Goal: Task Accomplishment & Management: Manage account settings

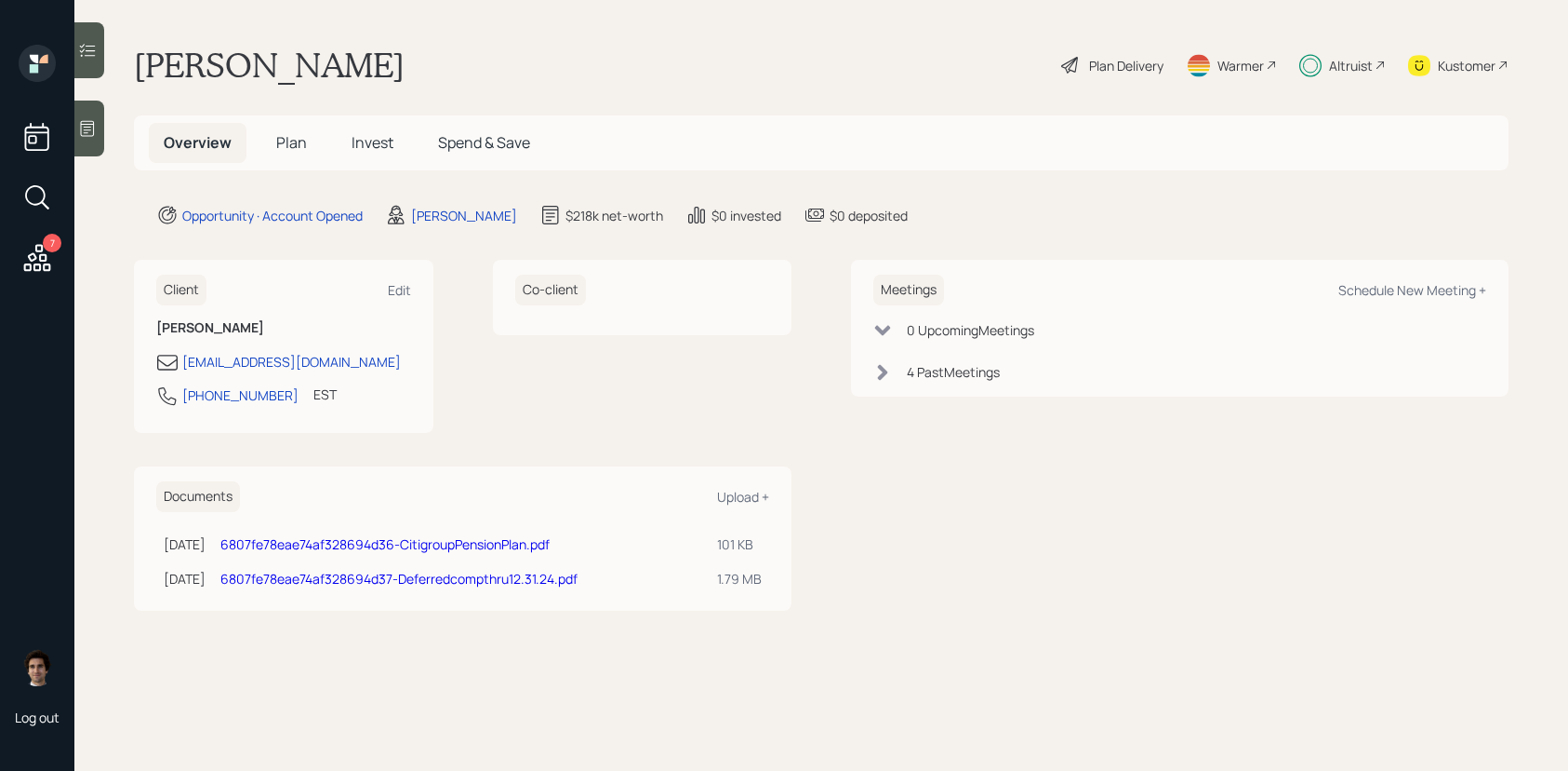
click at [37, 243] on icon at bounding box center [37, 257] width 34 height 34
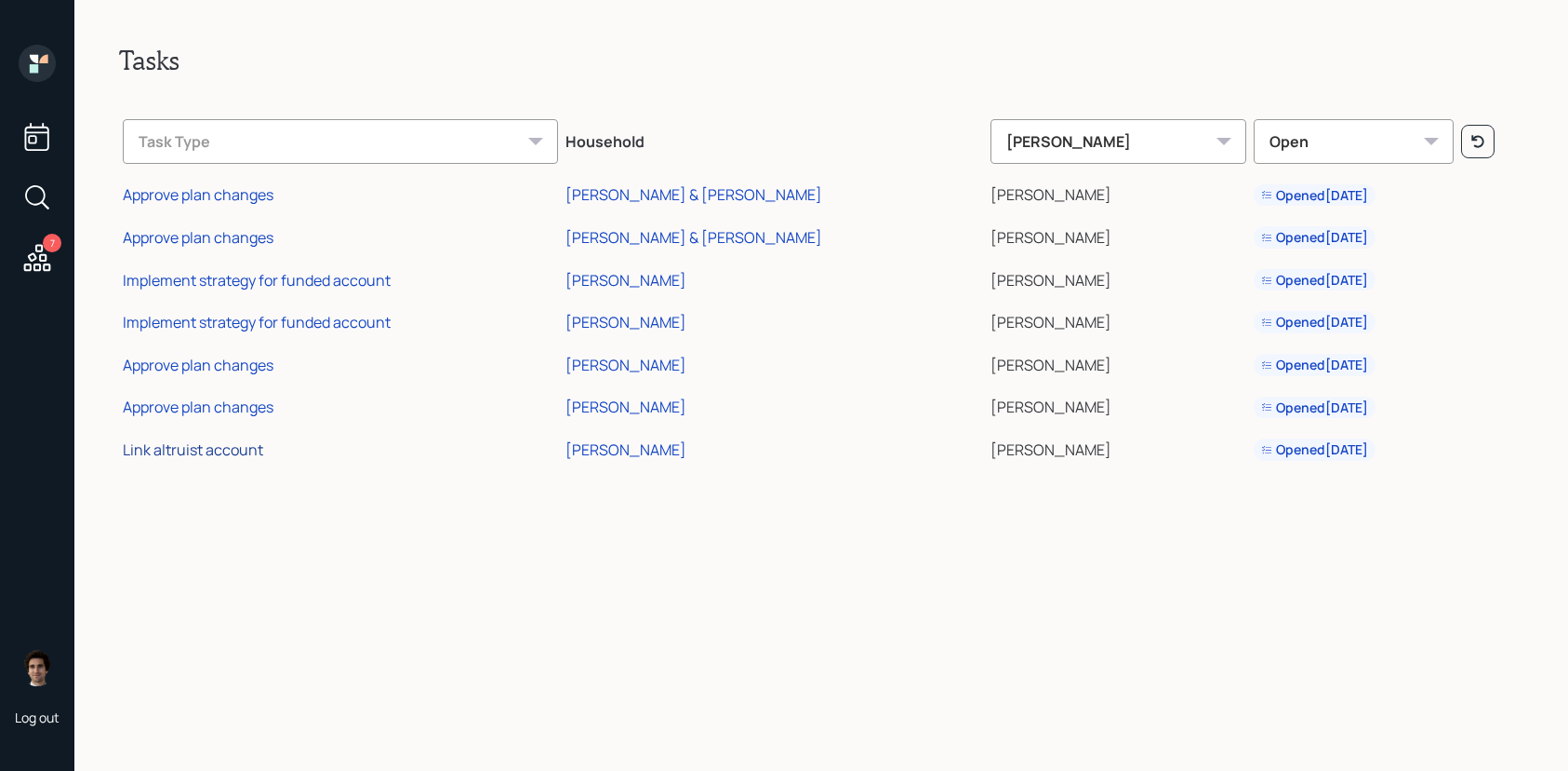
click at [188, 455] on div "Link altruist account" at bounding box center [193, 449] width 140 height 20
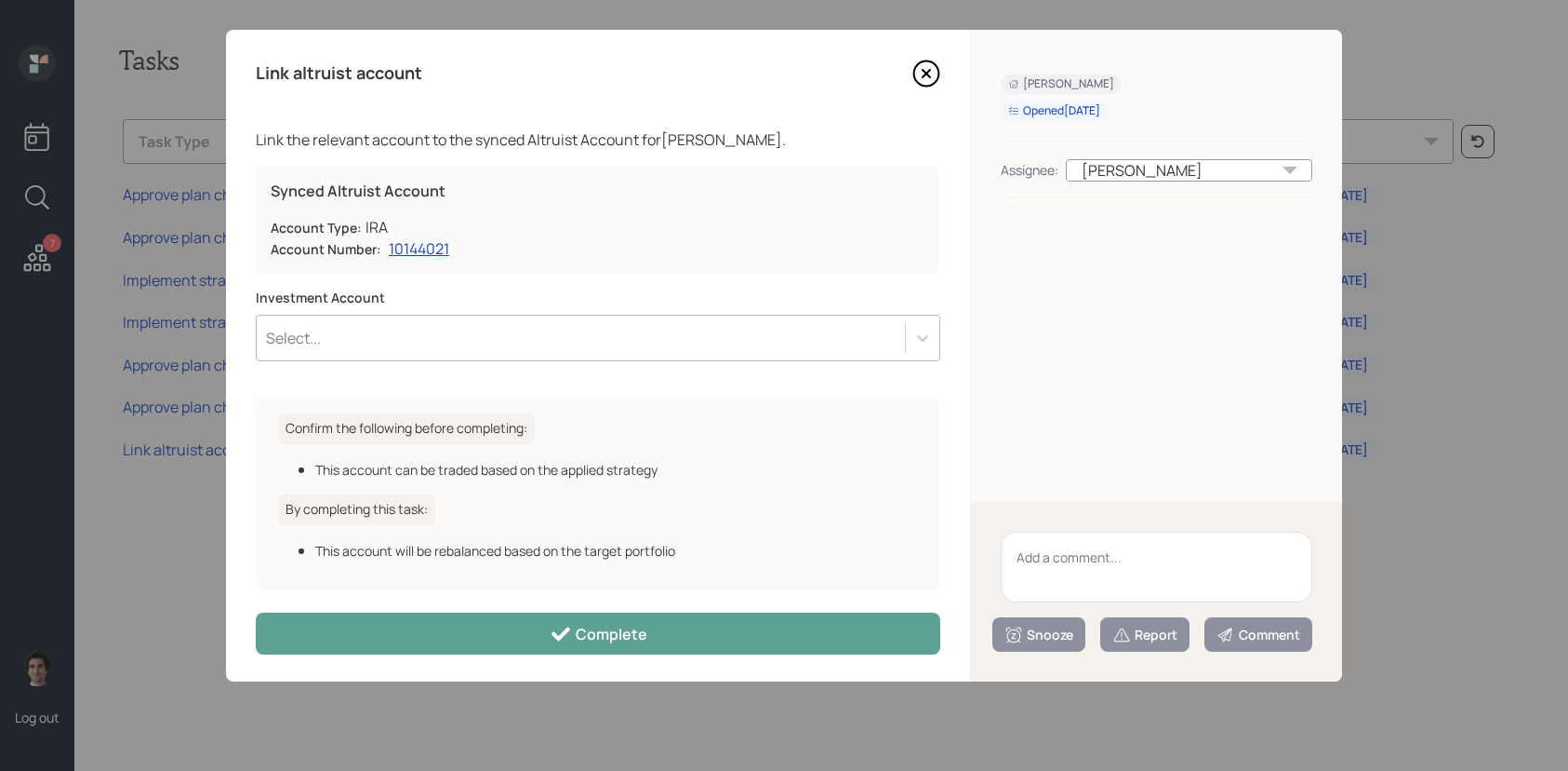
click at [434, 339] on div "Select..." at bounding box center [581, 338] width 648 height 32
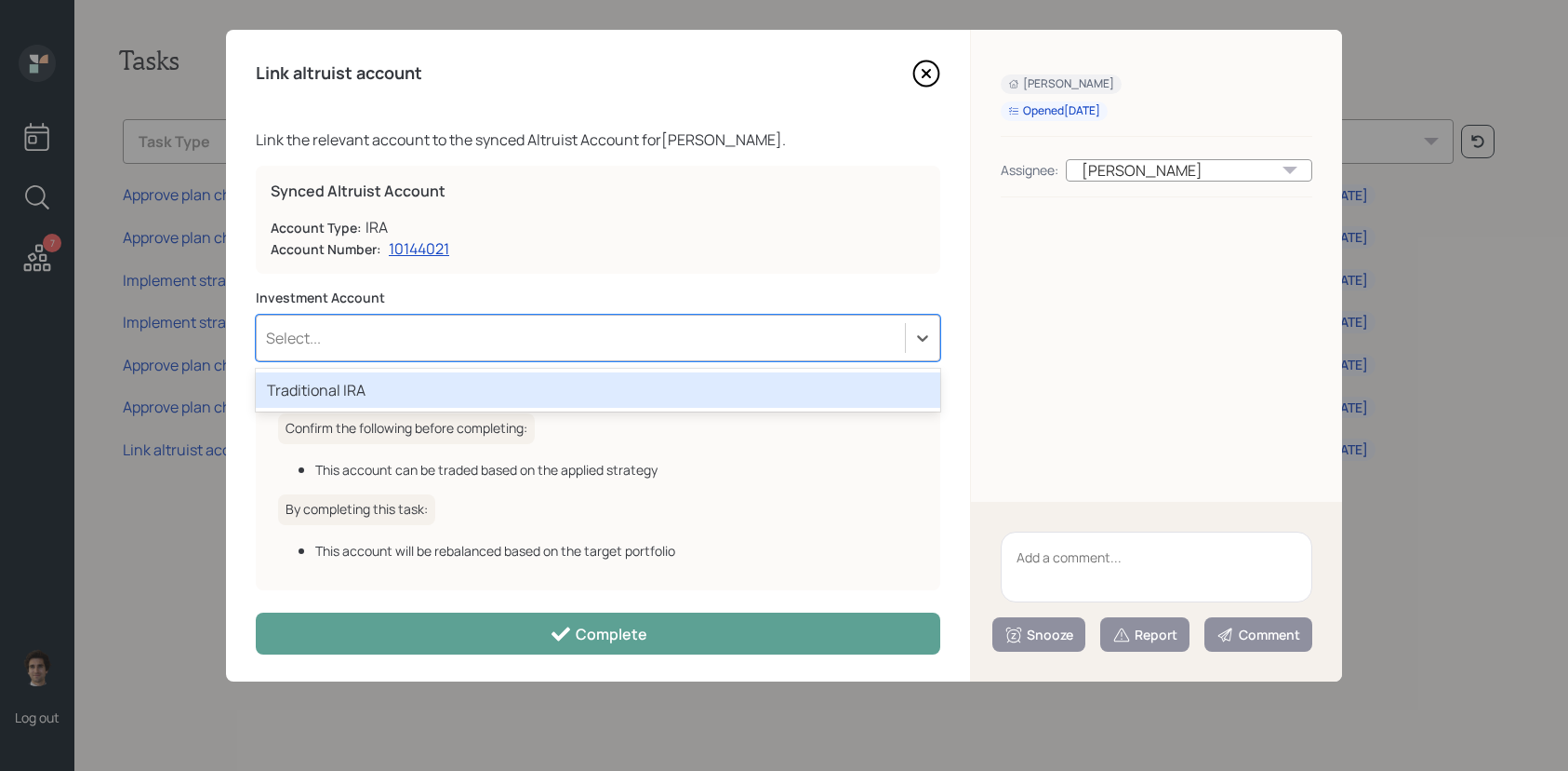
click at [424, 390] on div "Traditional IRA" at bounding box center [598, 390] width 685 height 36
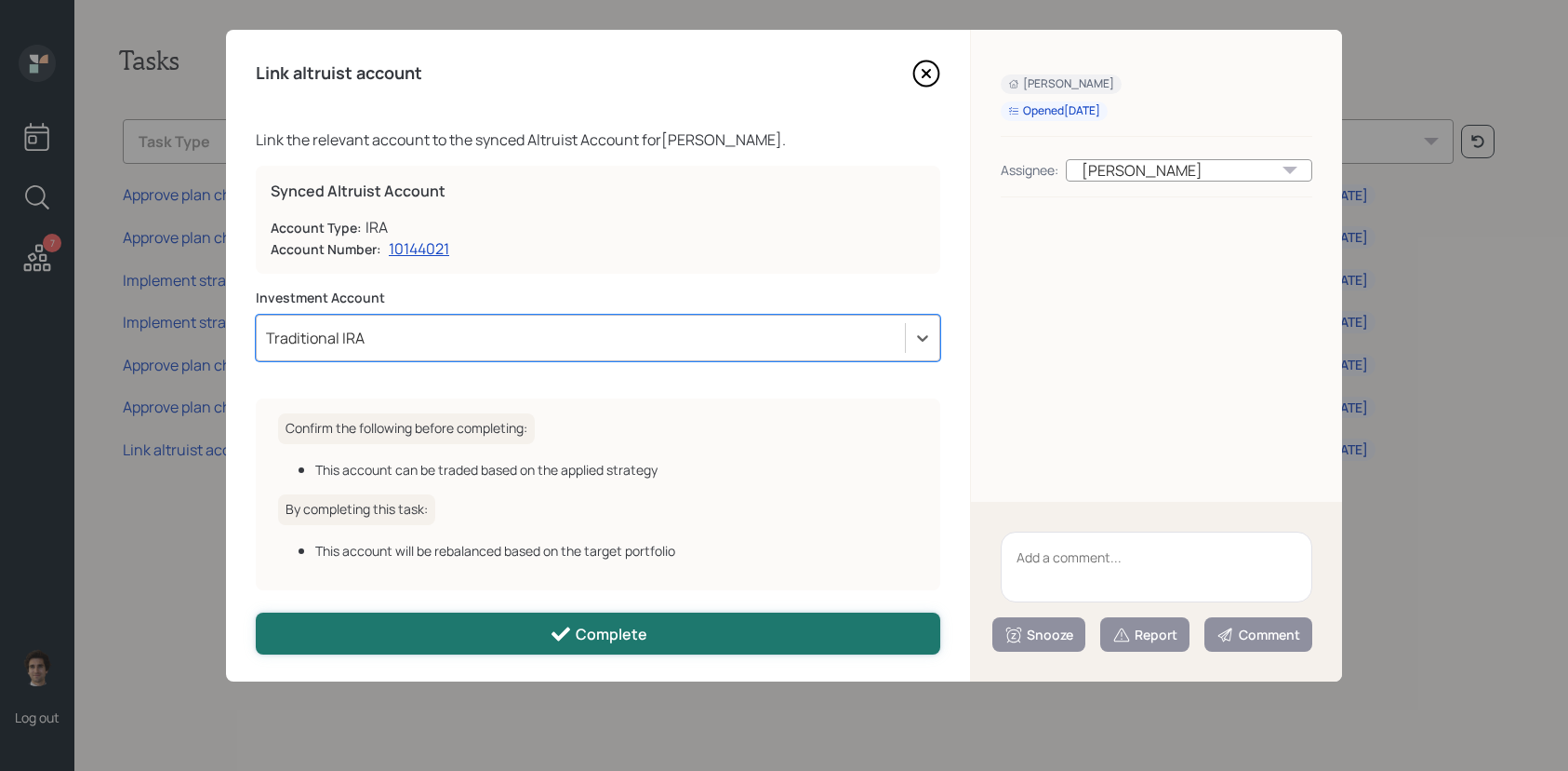
click at [545, 644] on button "Complete" at bounding box center [598, 633] width 685 height 42
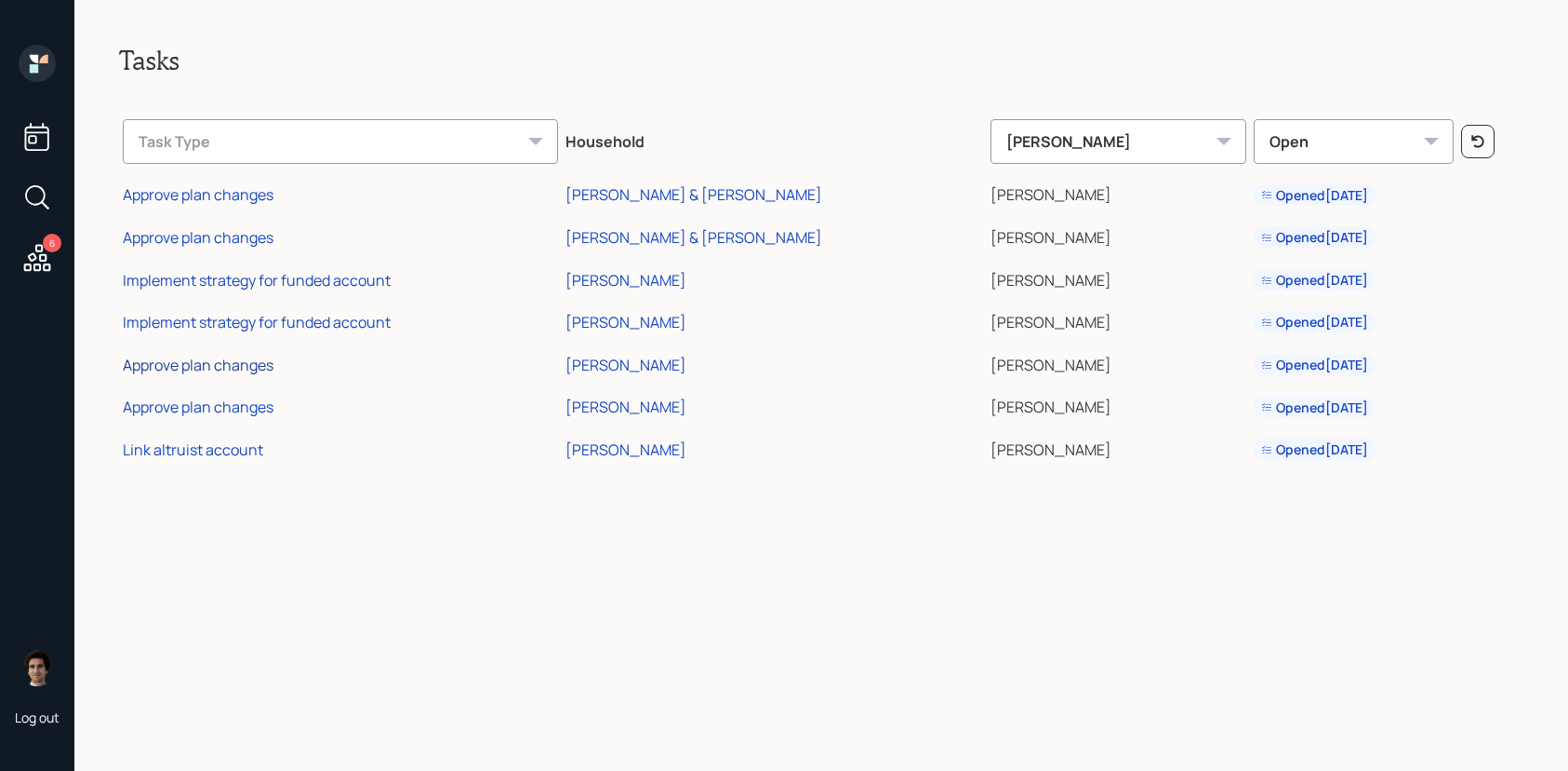
click at [263, 369] on div "Approve plan changes" at bounding box center [198, 364] width 151 height 20
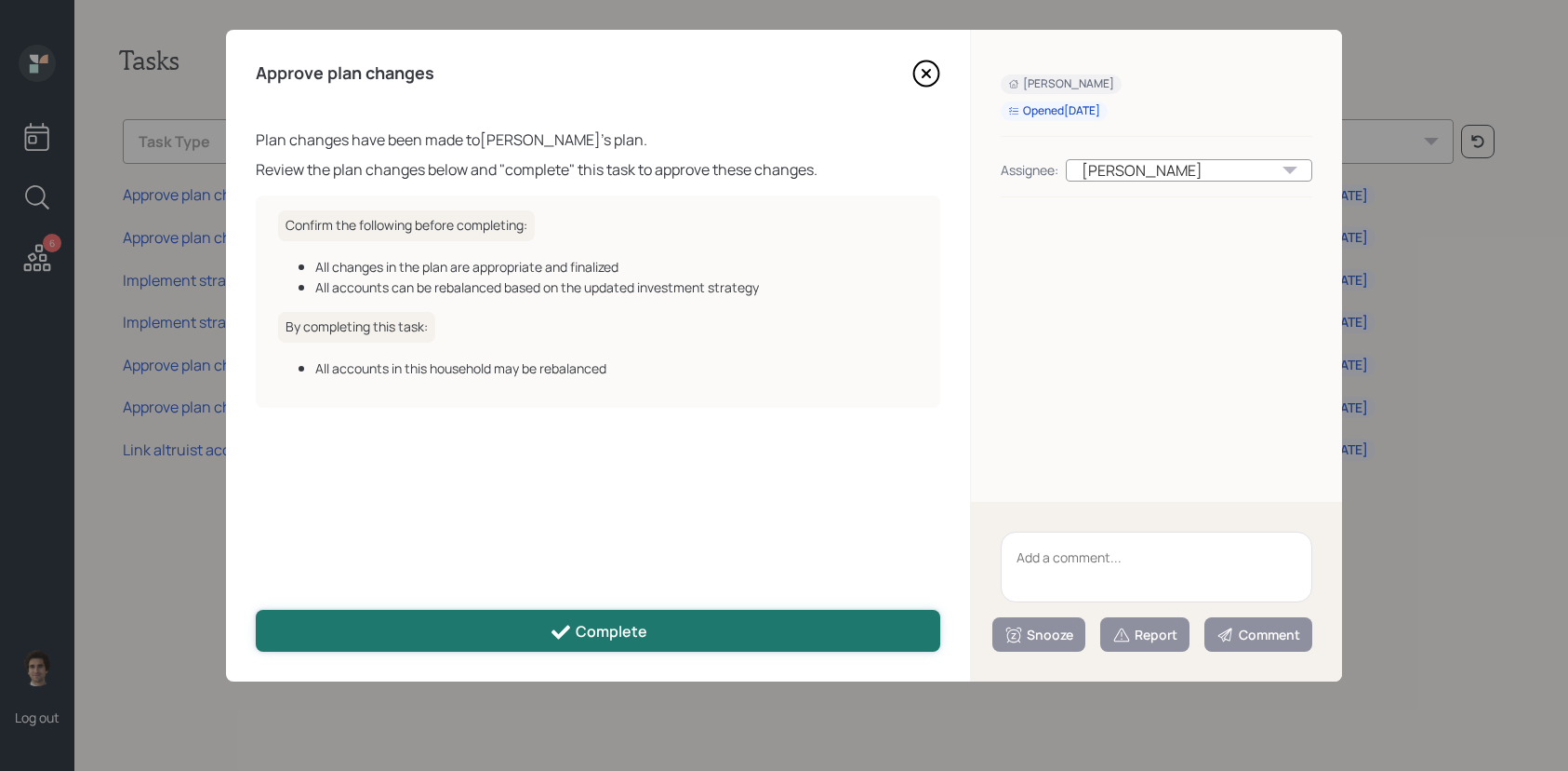
click at [573, 623] on div "Complete" at bounding box center [599, 631] width 98 height 22
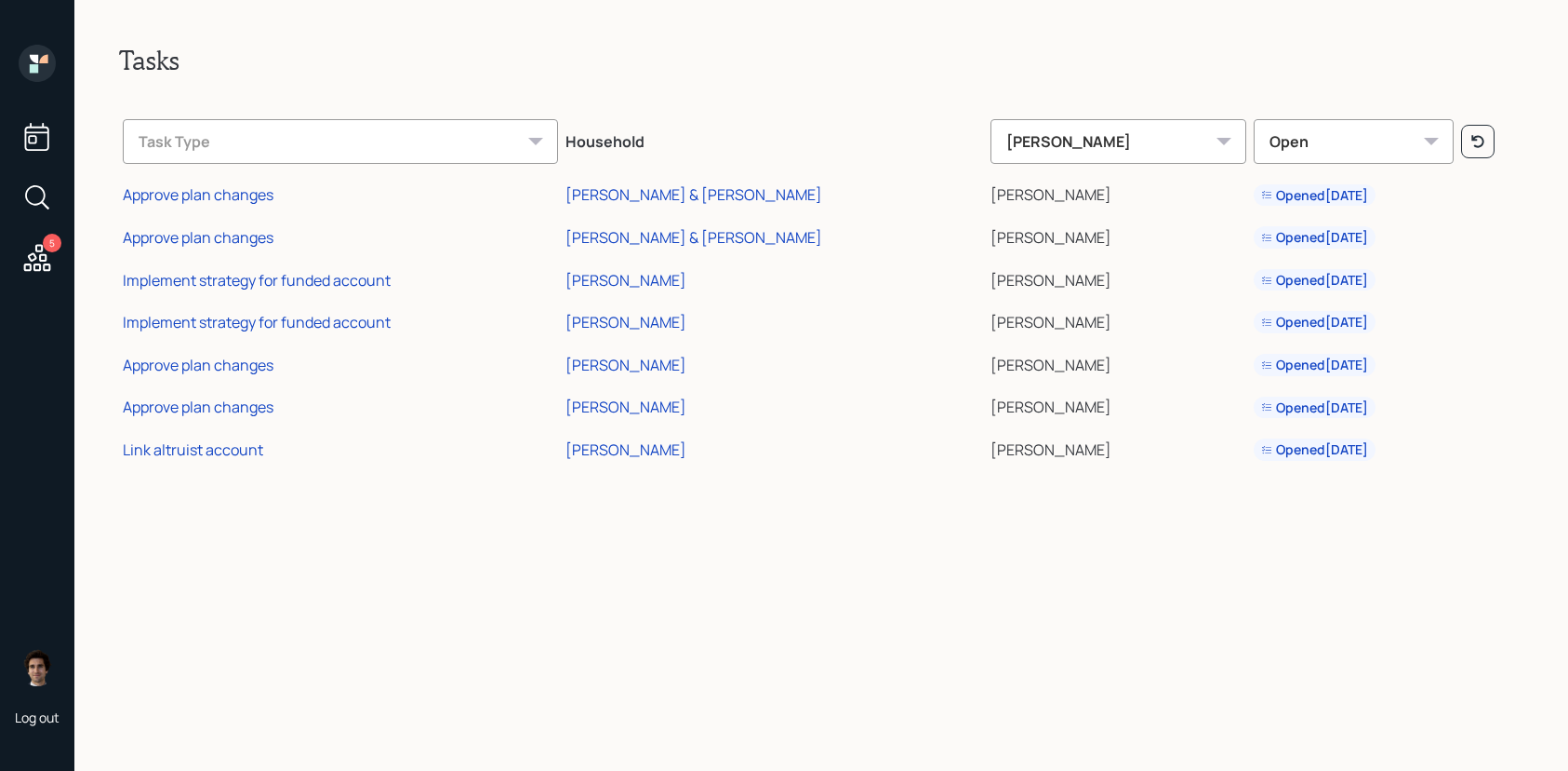
click at [197, 405] on div "Approve plan changes" at bounding box center [198, 406] width 151 height 20
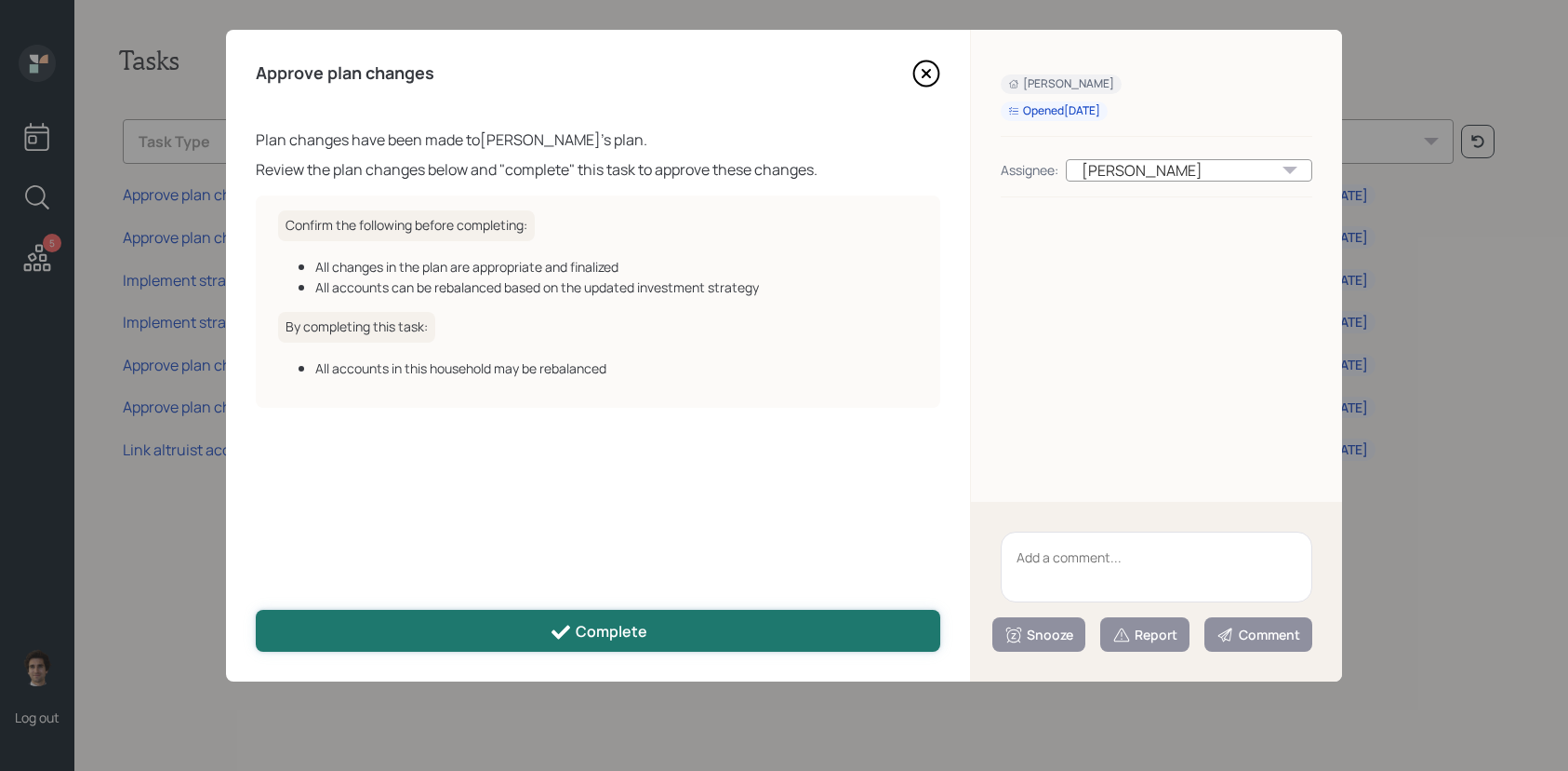
click at [580, 622] on div "Complete" at bounding box center [599, 631] width 98 height 22
